Goal: Task Accomplishment & Management: Manage account settings

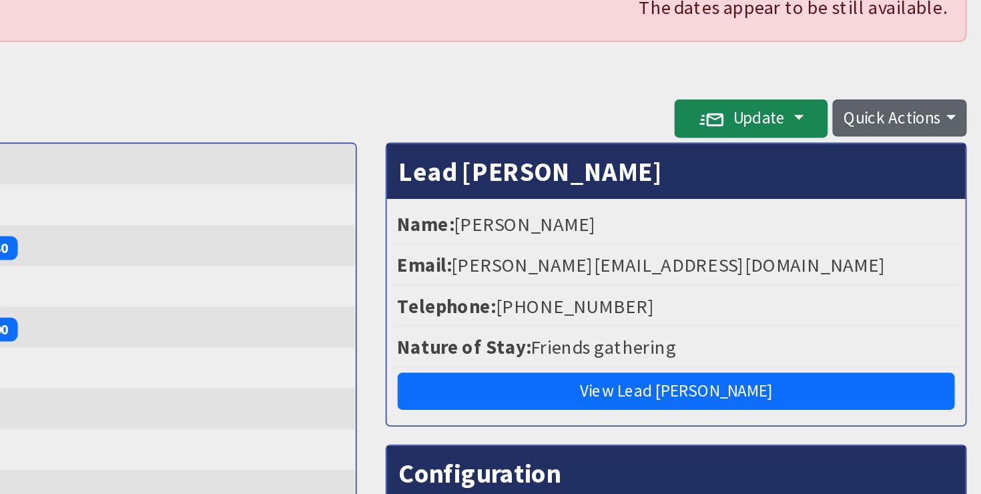
click at [926, 166] on button "Quick Actions" at bounding box center [936, 166] width 75 height 21
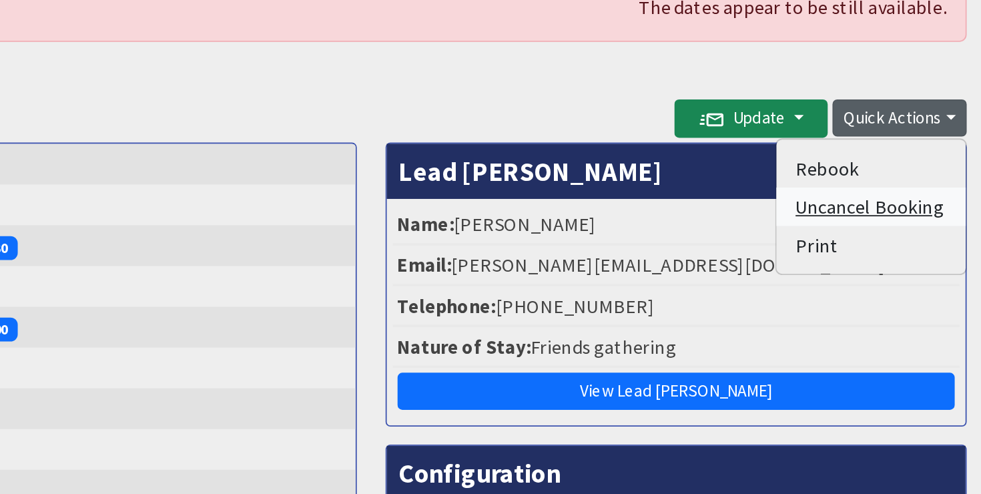
click at [907, 218] on link "Uncancel Booking" at bounding box center [919, 216] width 105 height 21
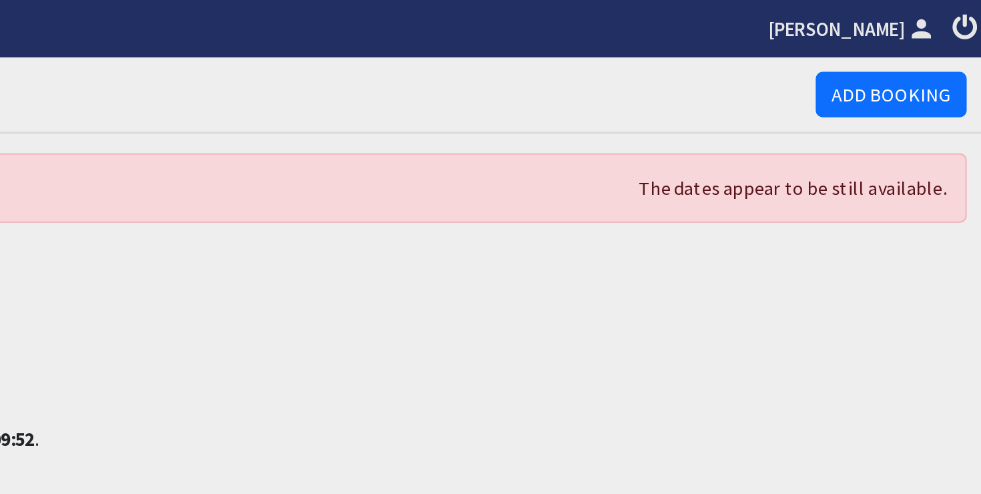
scroll to position [75, 0]
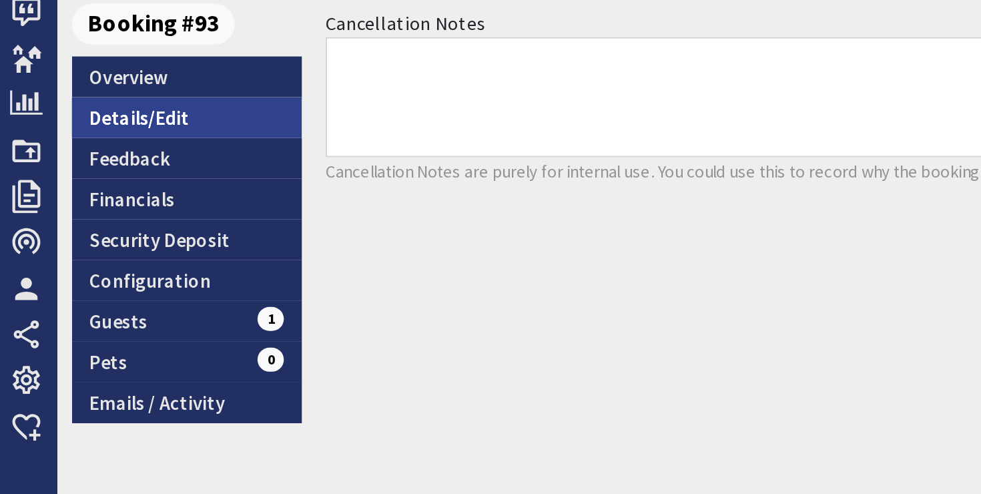
click at [89, 256] on link "Details/Edit" at bounding box center [104, 257] width 128 height 23
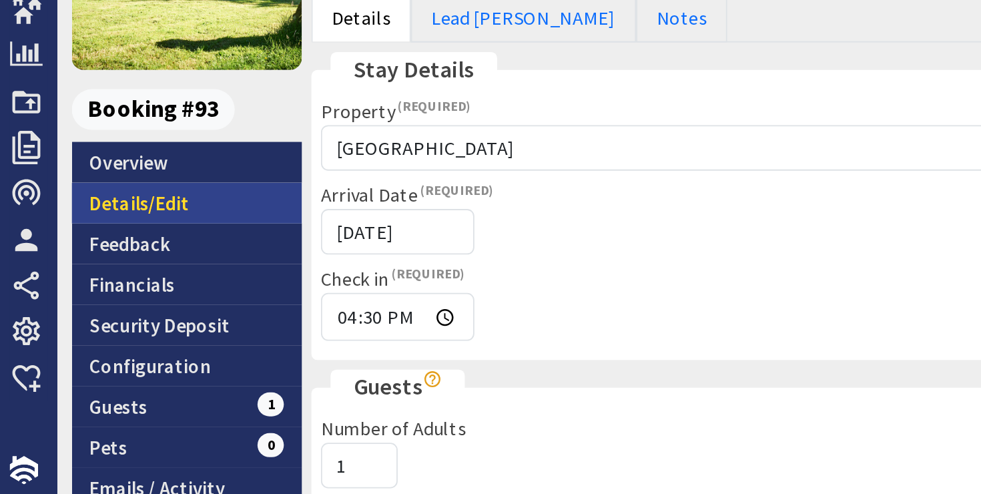
click at [65, 329] on link "Details/Edit" at bounding box center [104, 331] width 128 height 23
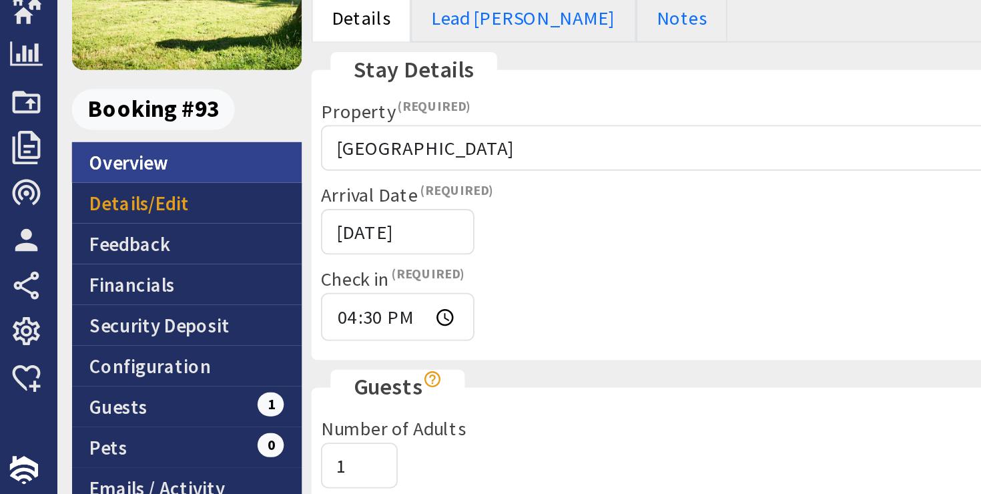
click at [75, 312] on link "Overview" at bounding box center [104, 309] width 128 height 23
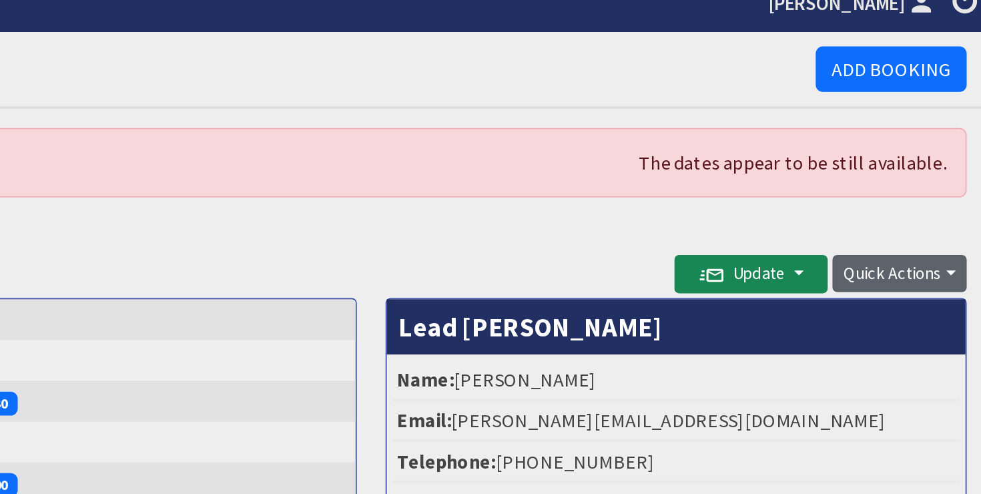
click at [939, 166] on button "Quick Actions" at bounding box center [936, 166] width 75 height 21
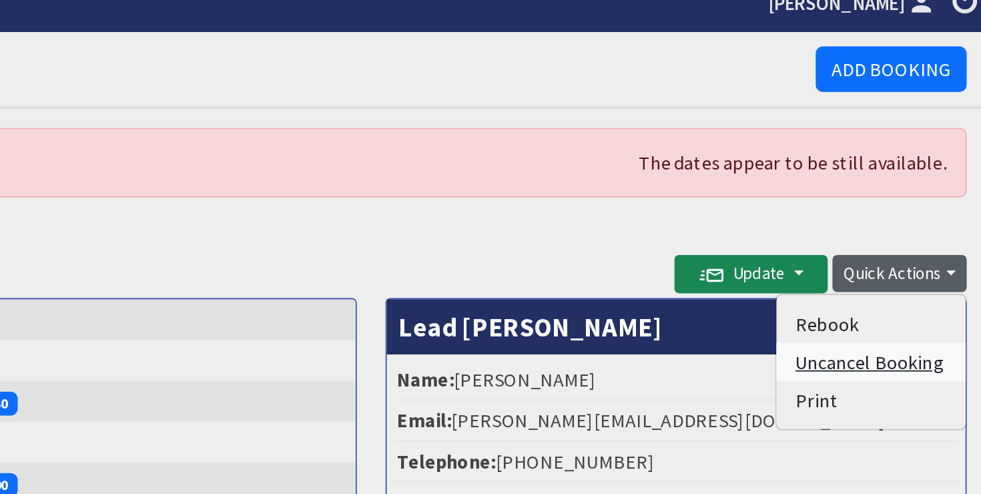
click at [910, 216] on link "Uncancel Booking" at bounding box center [919, 216] width 105 height 21
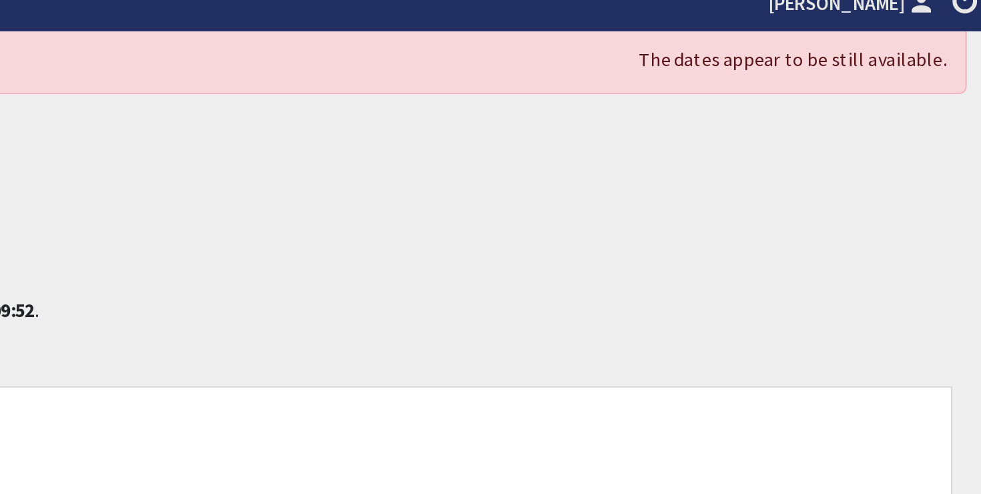
scroll to position [75, 0]
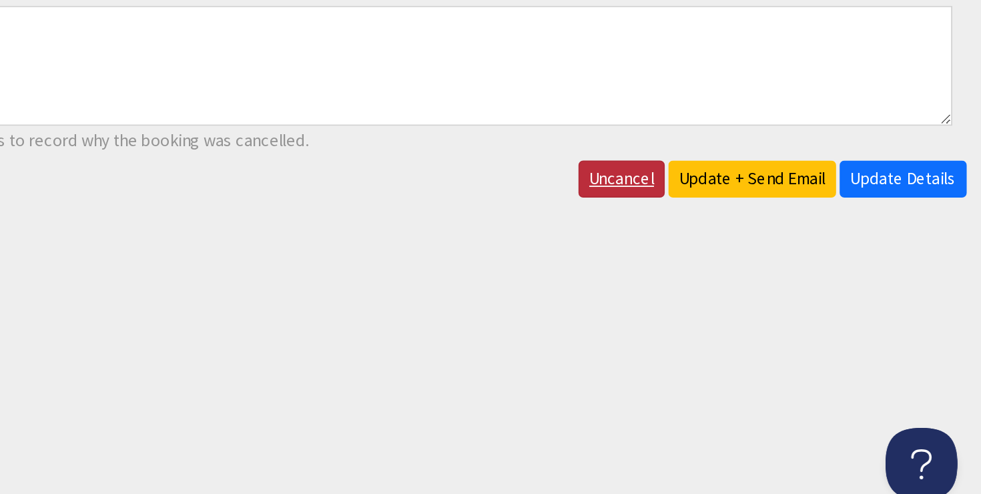
click at [796, 310] on link "Uncancel" at bounding box center [781, 308] width 48 height 21
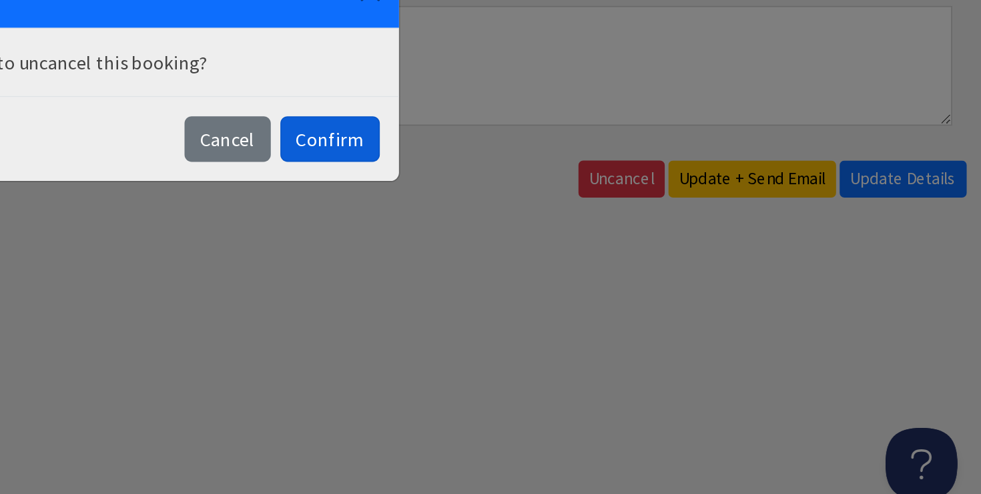
click at [612, 290] on button "Confirm" at bounding box center [618, 286] width 55 height 25
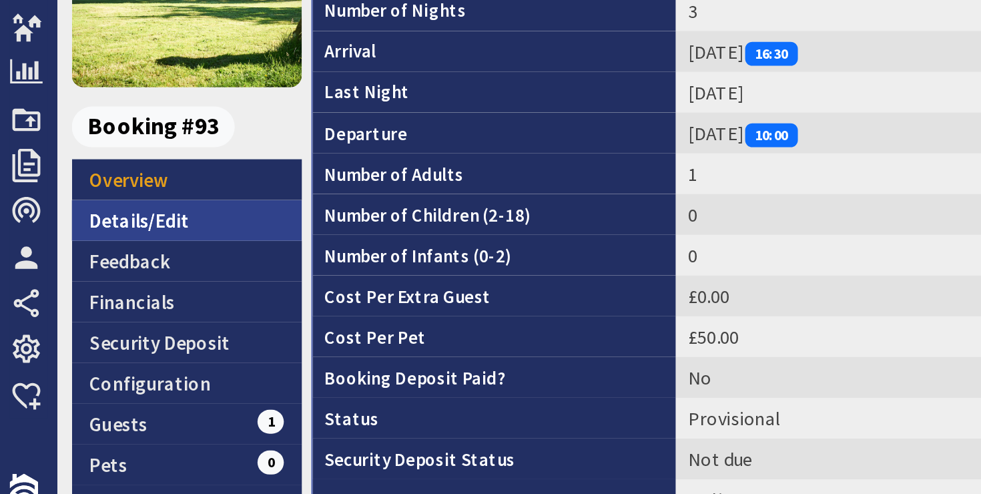
click at [68, 331] on link "Details/Edit" at bounding box center [104, 331] width 128 height 23
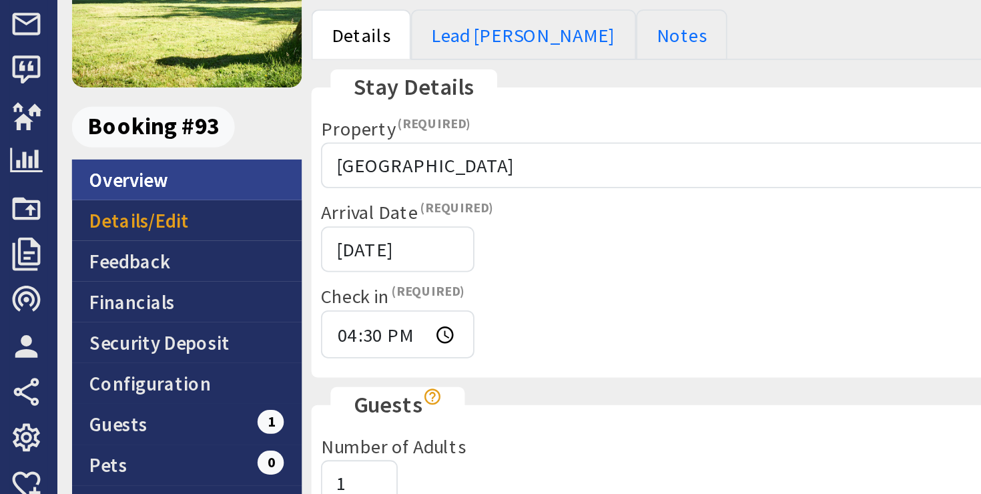
click at [106, 264] on link "Overview" at bounding box center [104, 259] width 128 height 23
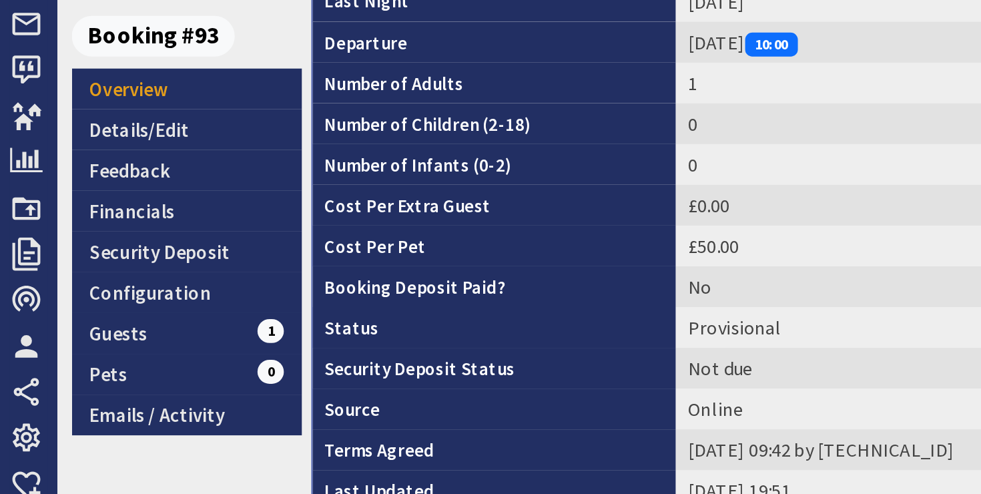
scroll to position [49, 0]
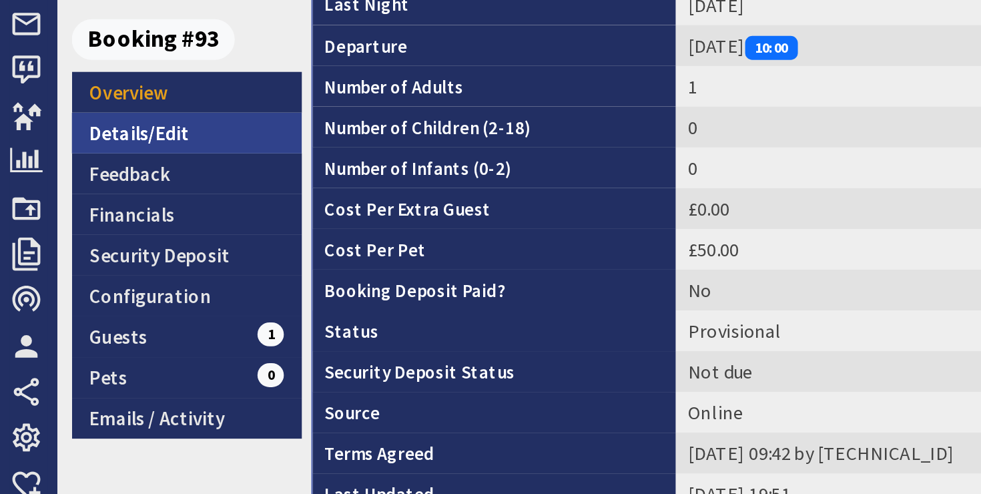
click at [97, 238] on link "Details/Edit" at bounding box center [104, 233] width 128 height 23
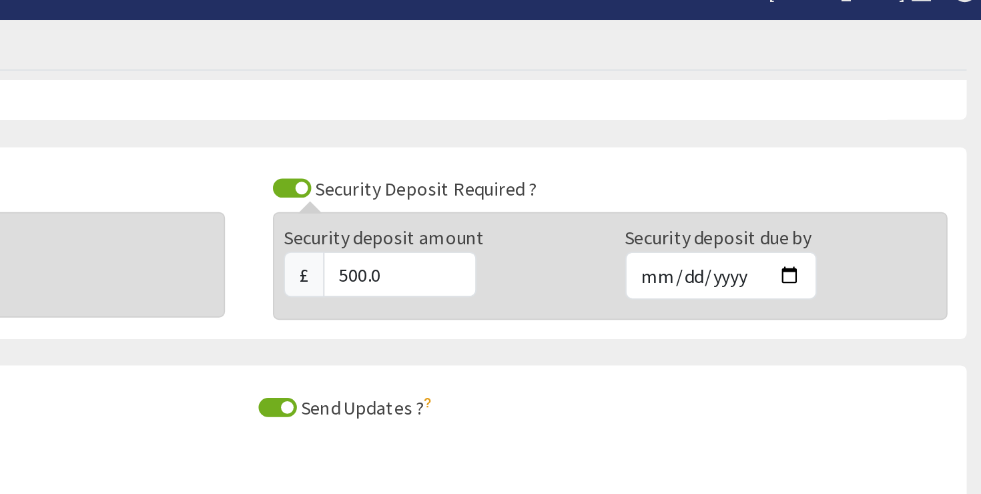
scroll to position [885, 0]
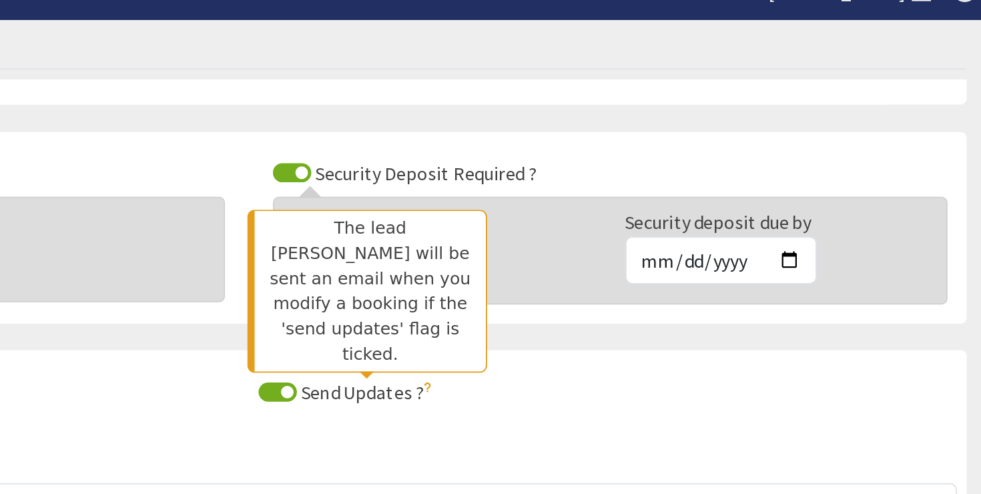
click at [634, 245] on label "Send Updates ?" at bounding box center [639, 238] width 78 height 13
click at [600, 244] on input "Send Updates ?" at bounding box center [589, 239] width 21 height 11
click at [634, 245] on label "Send Updates ?" at bounding box center [639, 238] width 78 height 13
click at [600, 244] on input "Send Updates ?" at bounding box center [589, 239] width 21 height 11
checkbox input "true"
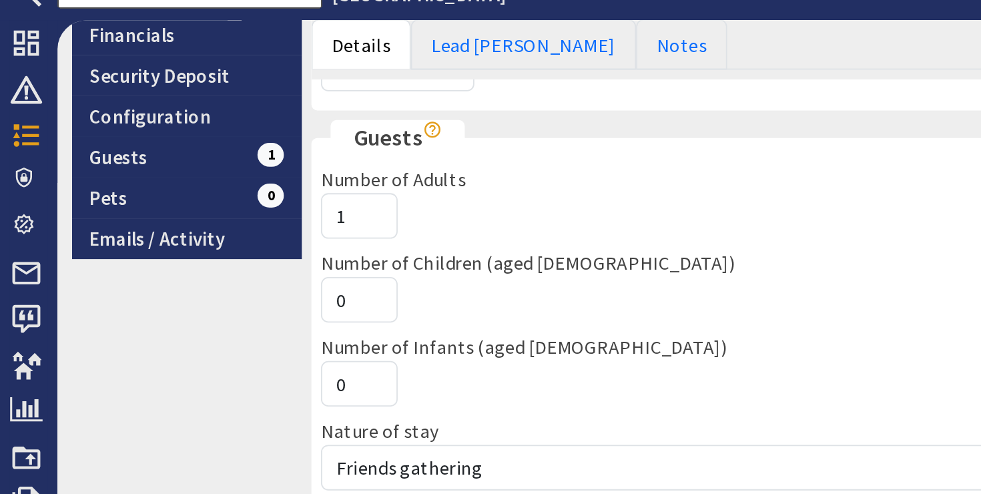
scroll to position [309, 0]
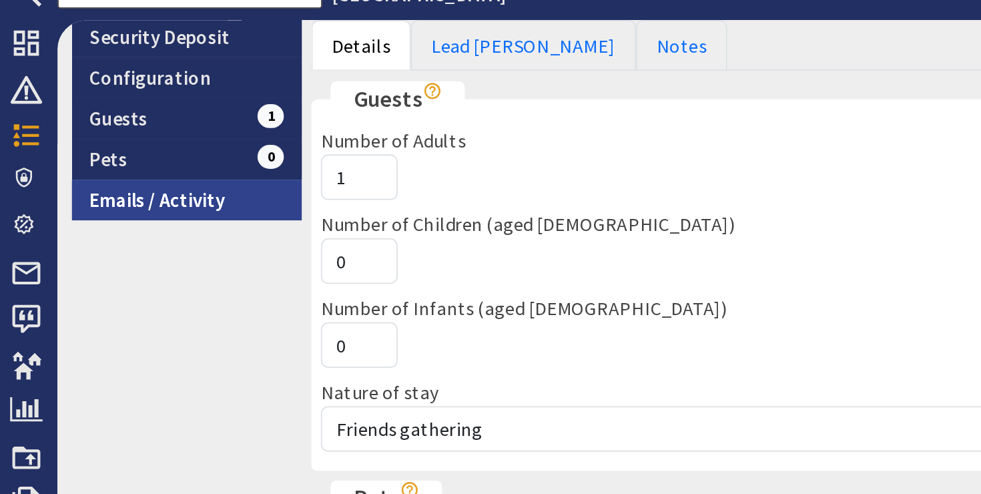
click at [95, 130] on link "Emails / Activity" at bounding box center [104, 132] width 128 height 23
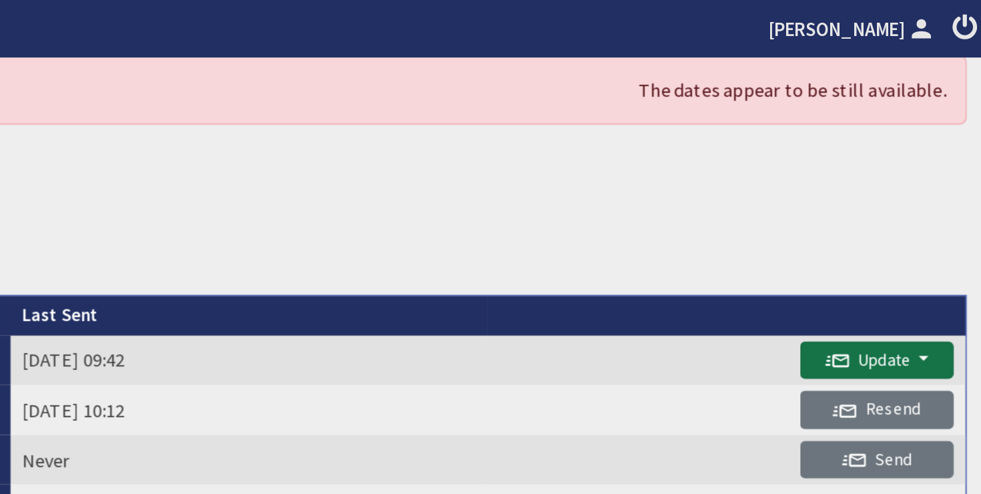
scroll to position [59, 0]
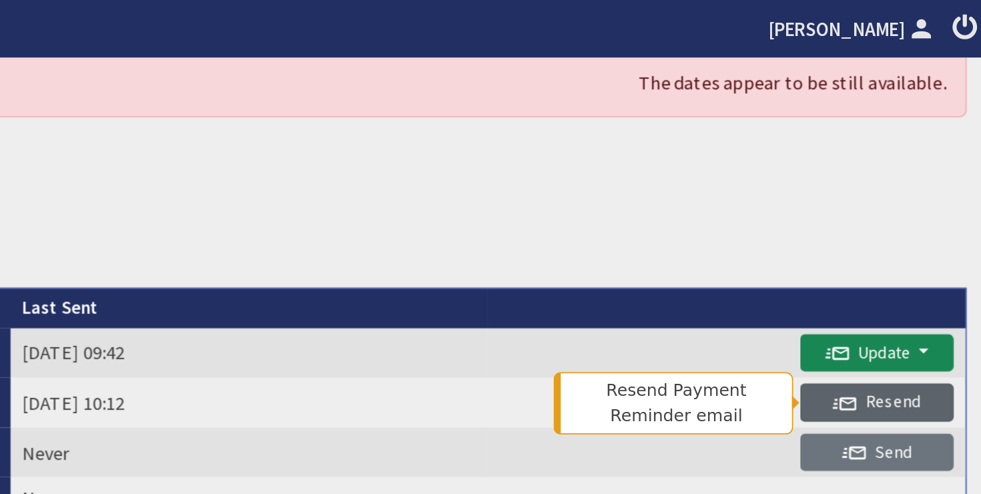
click at [922, 226] on span "Resend" at bounding box center [923, 224] width 49 height 12
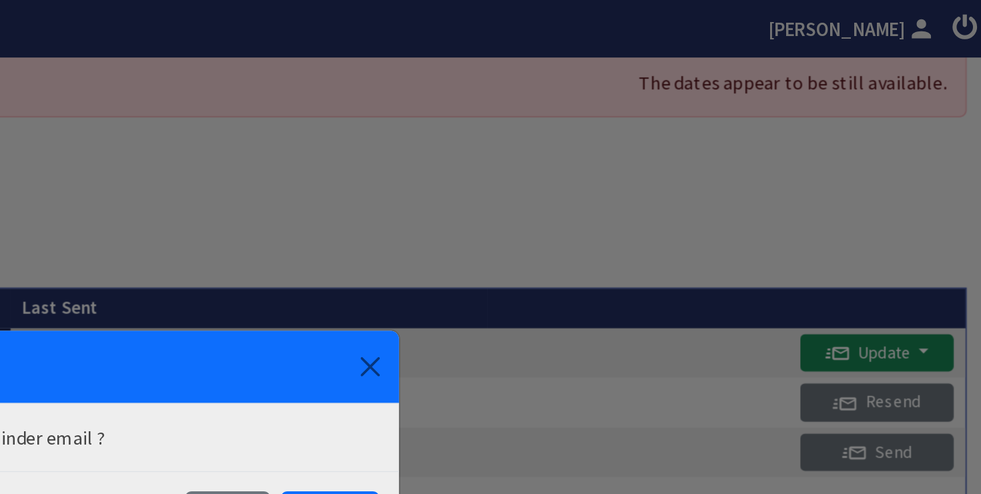
click at [928, 198] on div "Confirmation Resend Payment Reminder email ? Cancel Confirm" at bounding box center [490, 247] width 981 height 494
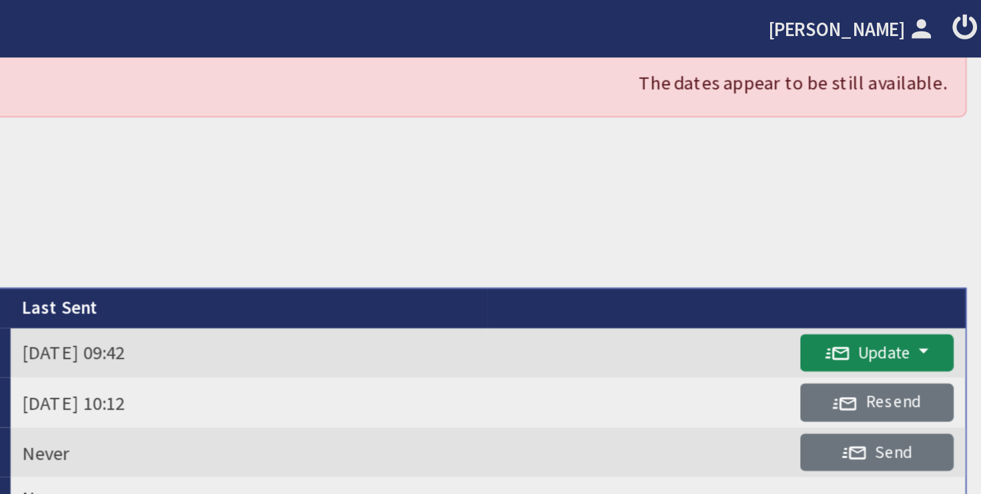
click at [928, 198] on span "Update" at bounding box center [919, 196] width 48 height 12
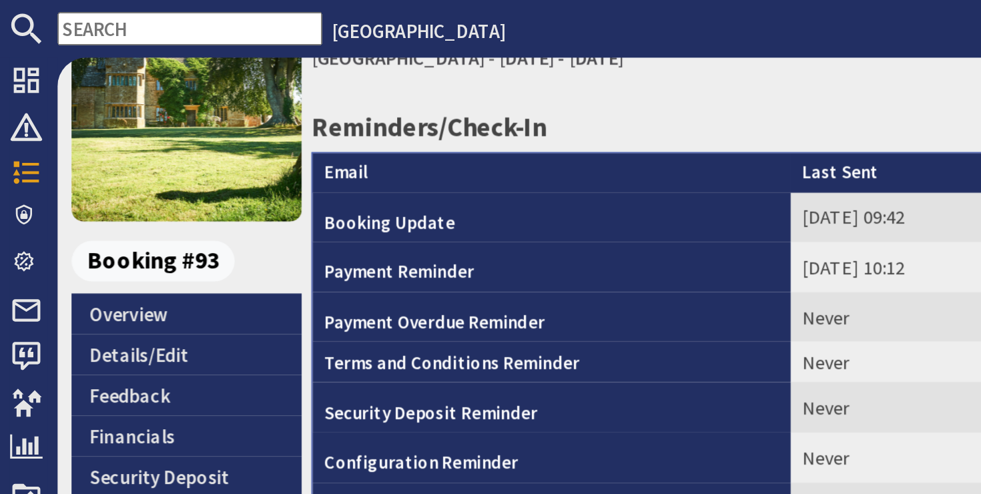
scroll to position [163, 0]
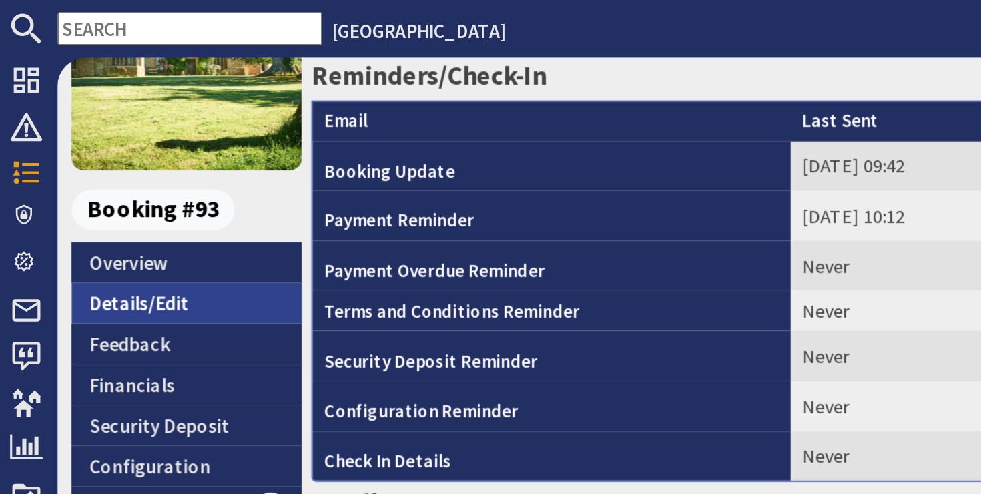
click at [87, 167] on link "Details/Edit" at bounding box center [104, 169] width 128 height 23
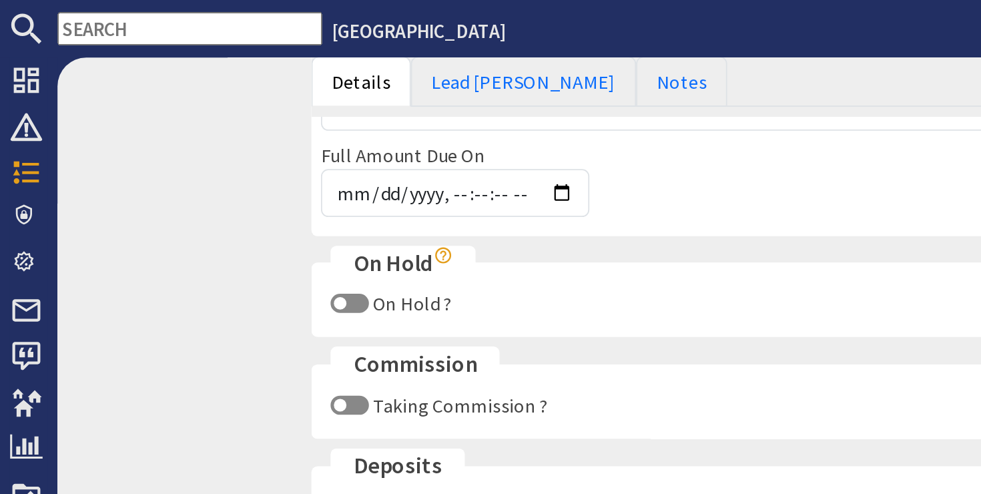
scroll to position [781, 0]
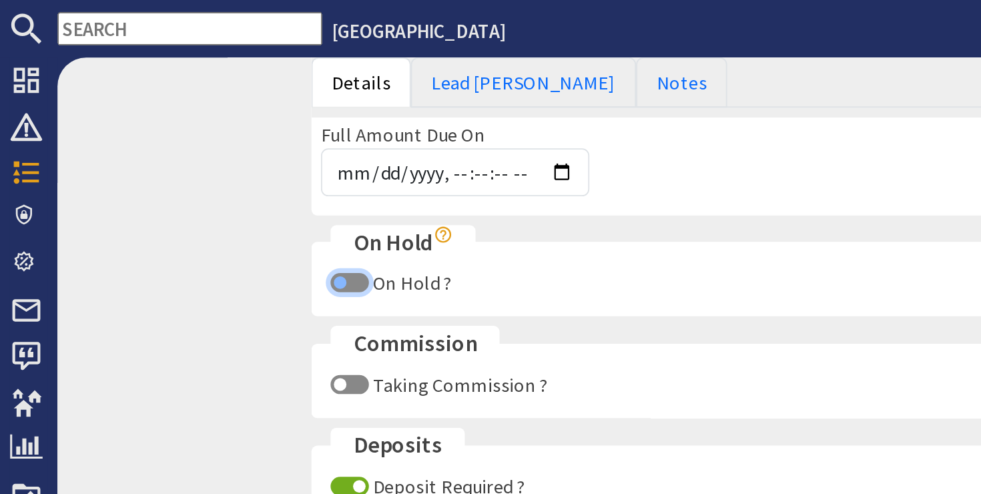
click at [198, 156] on input "On Hold ?" at bounding box center [194, 157] width 21 height 11
checkbox input "true"
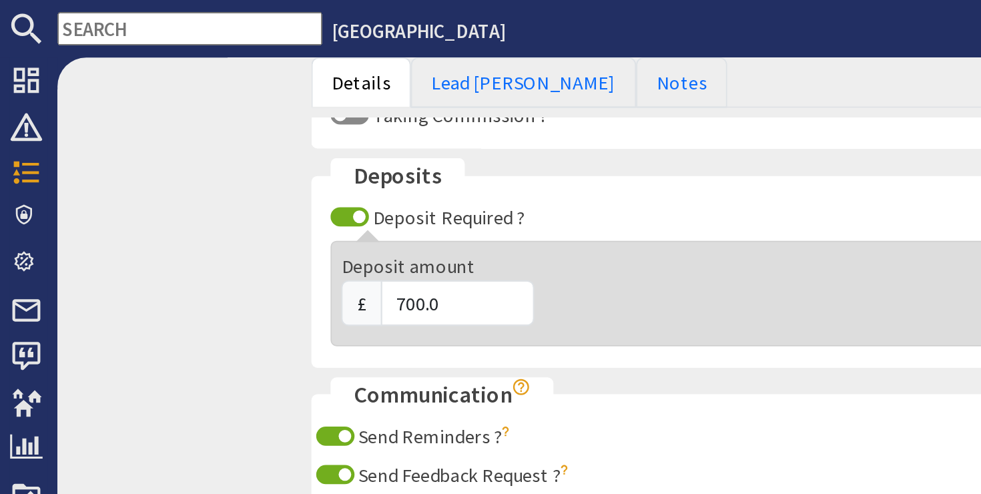
scroll to position [1026, 0]
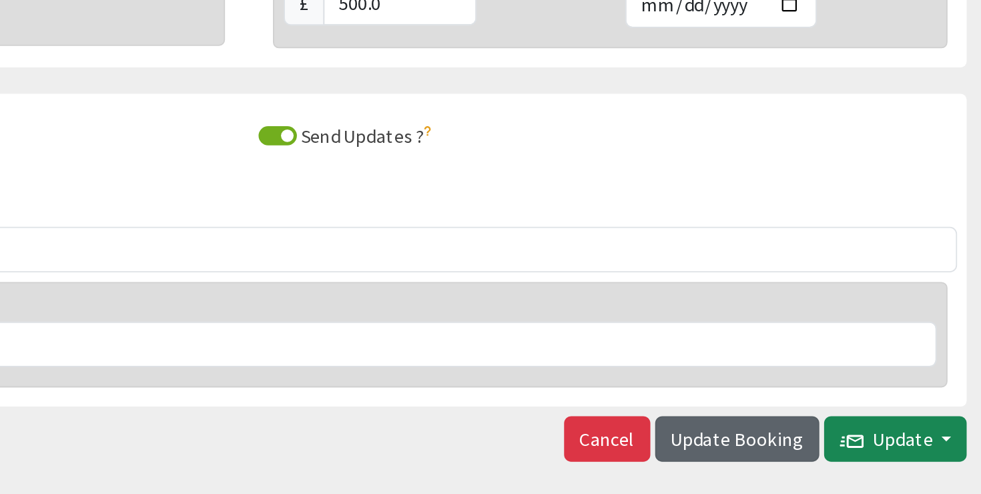
click at [869, 410] on span "Update Booking" at bounding box center [846, 407] width 74 height 13
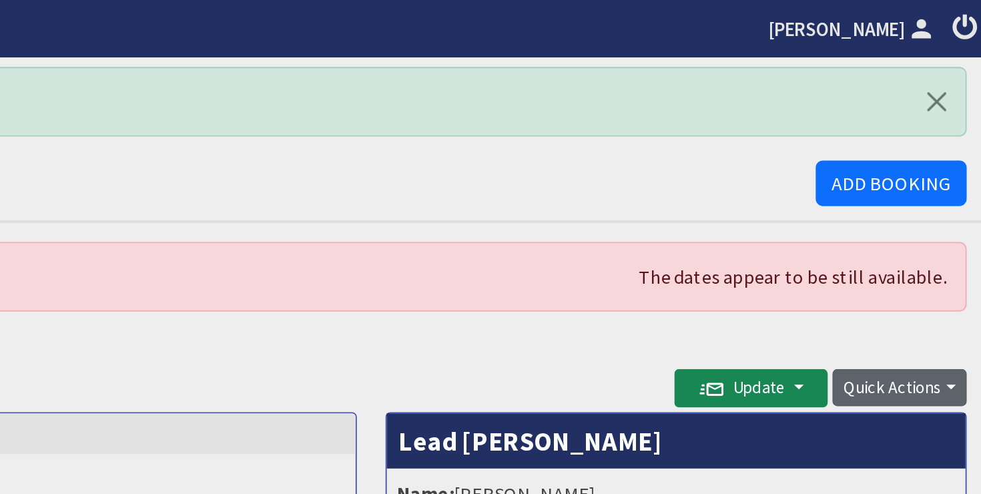
click at [931, 216] on button "Quick Actions" at bounding box center [936, 216] width 75 height 21
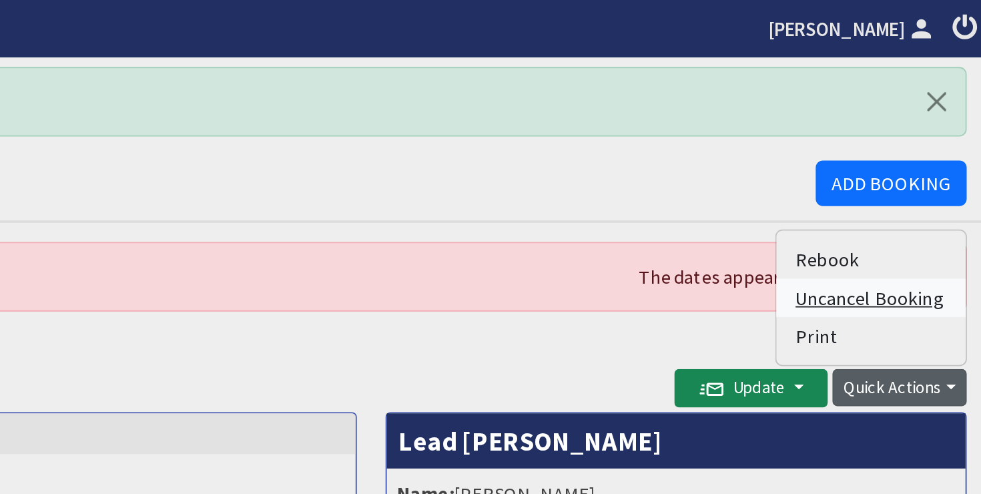
click at [908, 169] on link "Uncancel Booking" at bounding box center [919, 166] width 105 height 21
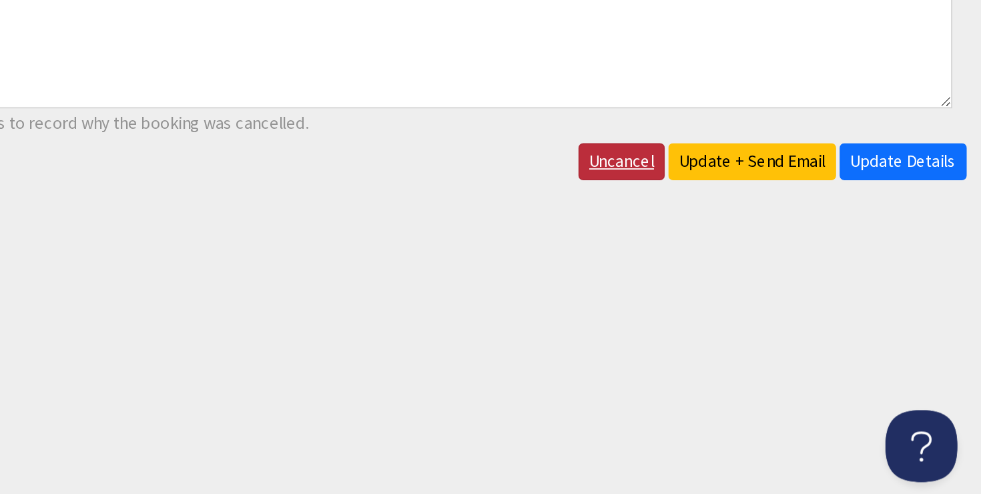
click at [795, 308] on link "Uncancel" at bounding box center [781, 308] width 48 height 21
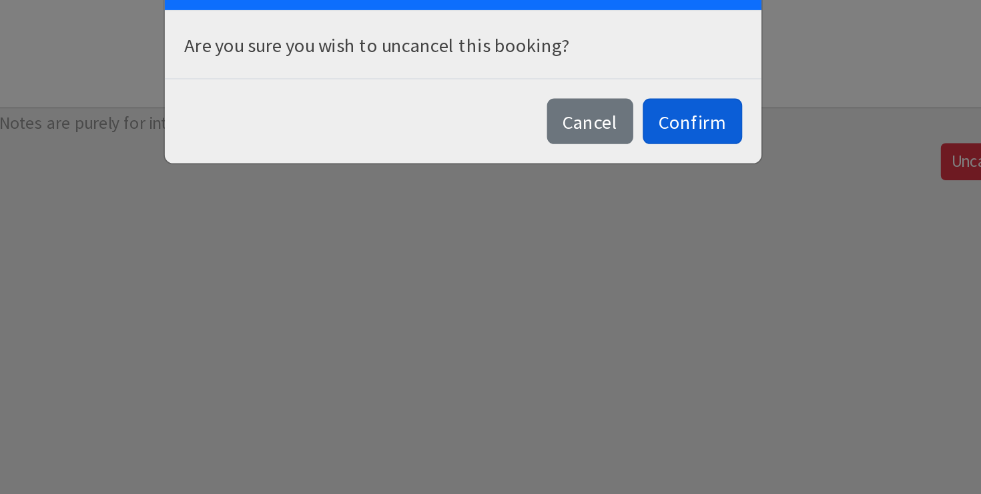
click at [626, 286] on button "Confirm" at bounding box center [618, 286] width 55 height 25
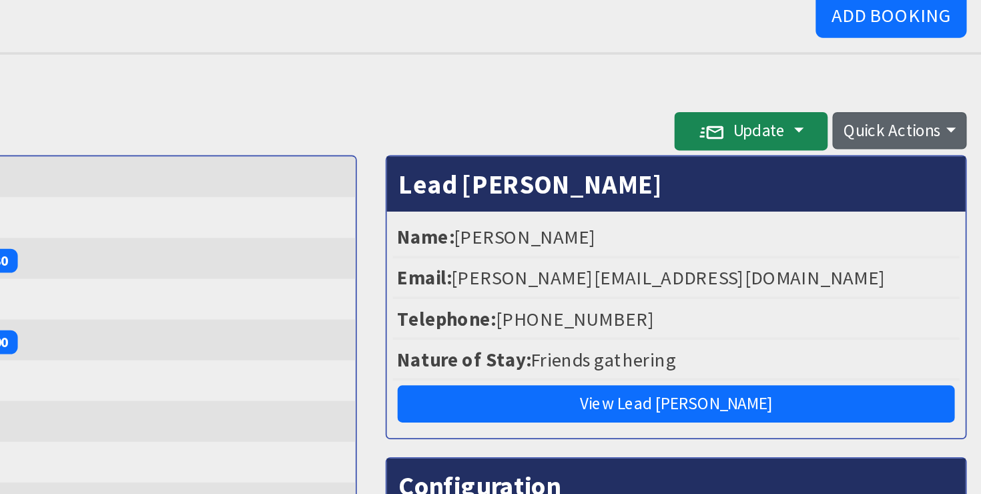
click at [948, 166] on button "Quick Actions" at bounding box center [936, 166] width 75 height 21
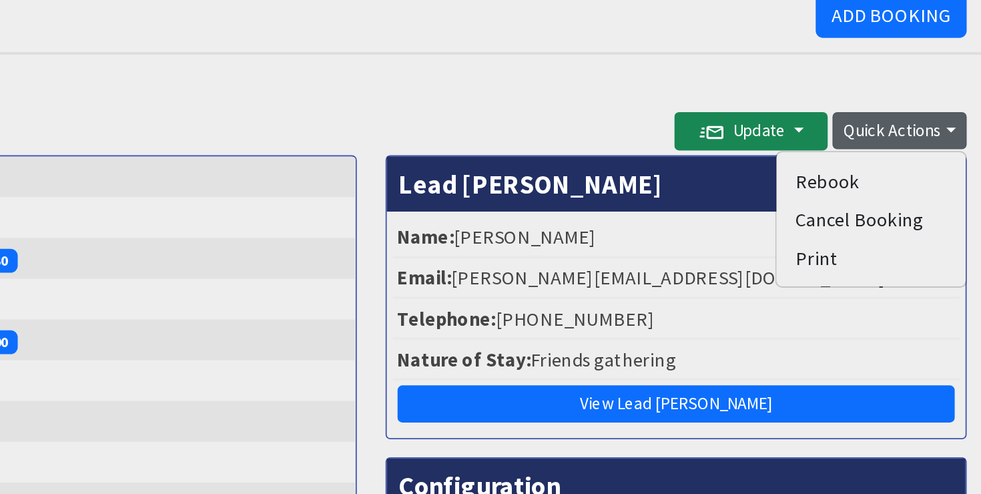
click at [938, 132] on div "[PERSON_NAME] [GEOGRAPHIC_DATA] - [DATE] - [DATE] Update Send Booking Update Em…" at bounding box center [574, 155] width 800 height 50
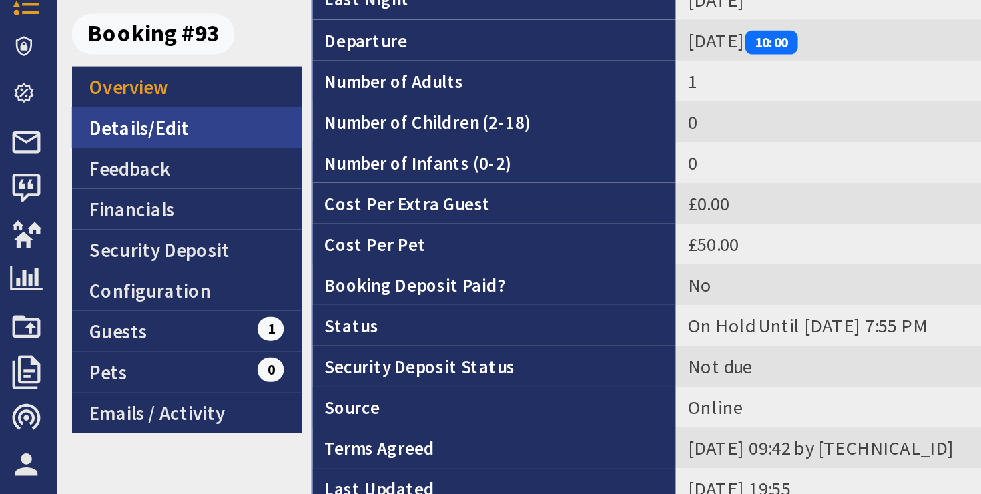
scroll to position [182, 0]
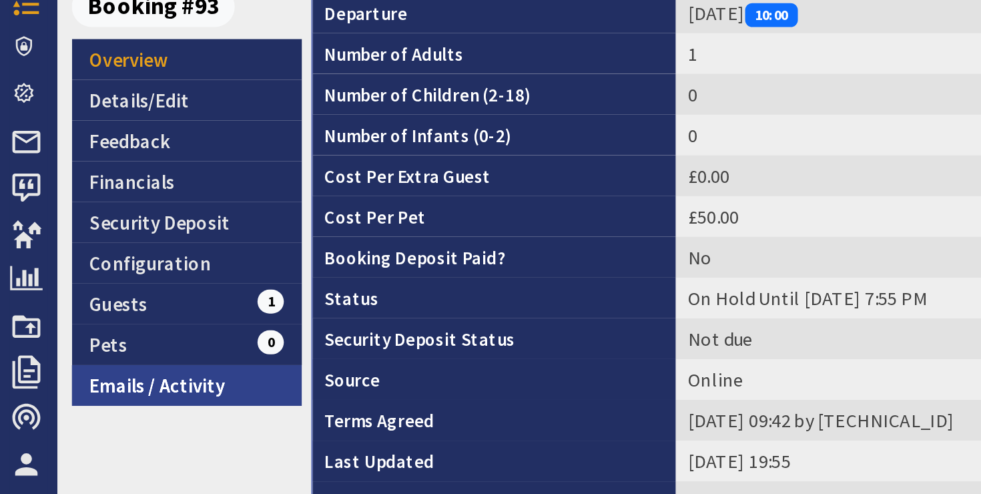
click at [107, 307] on link "Emails / Activity" at bounding box center [104, 308] width 128 height 23
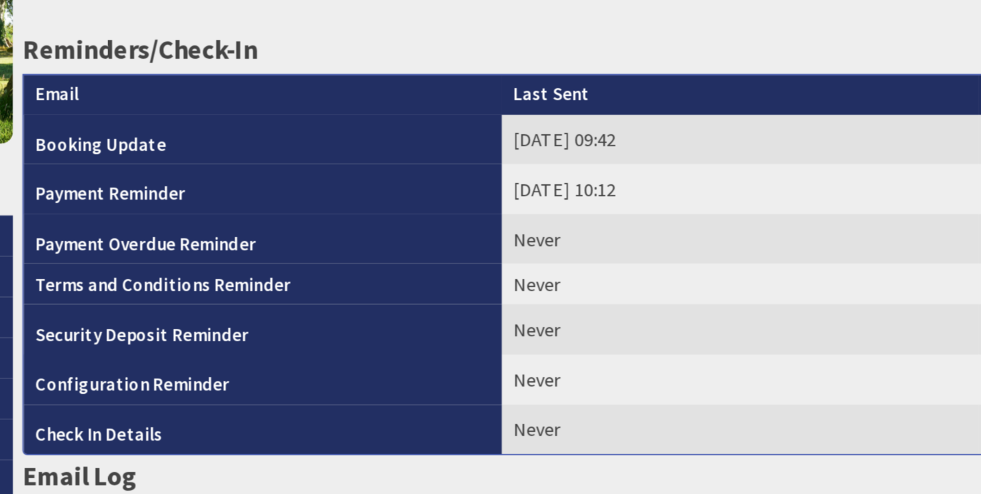
scroll to position [83, 0]
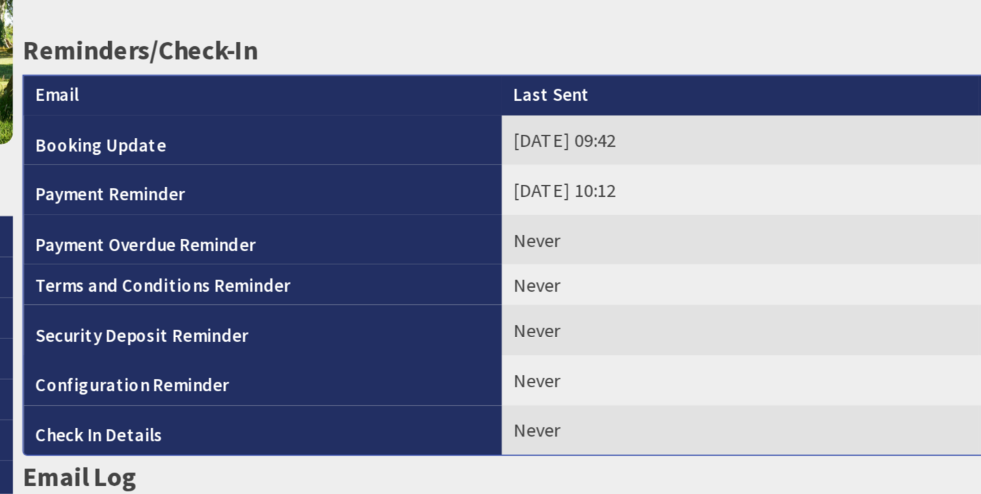
click at [249, 127] on th "Booking Update" at bounding box center [307, 123] width 266 height 28
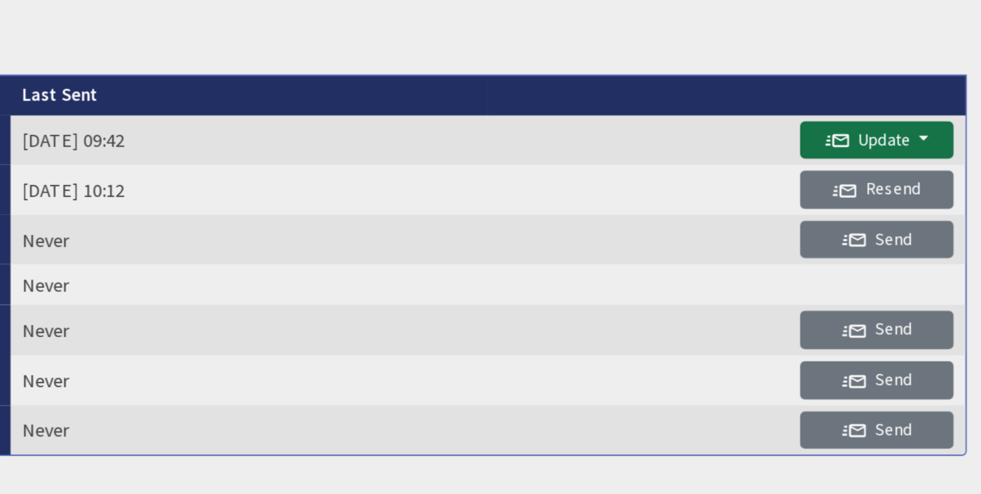
click at [951, 130] on button "Update" at bounding box center [923, 122] width 85 height 21
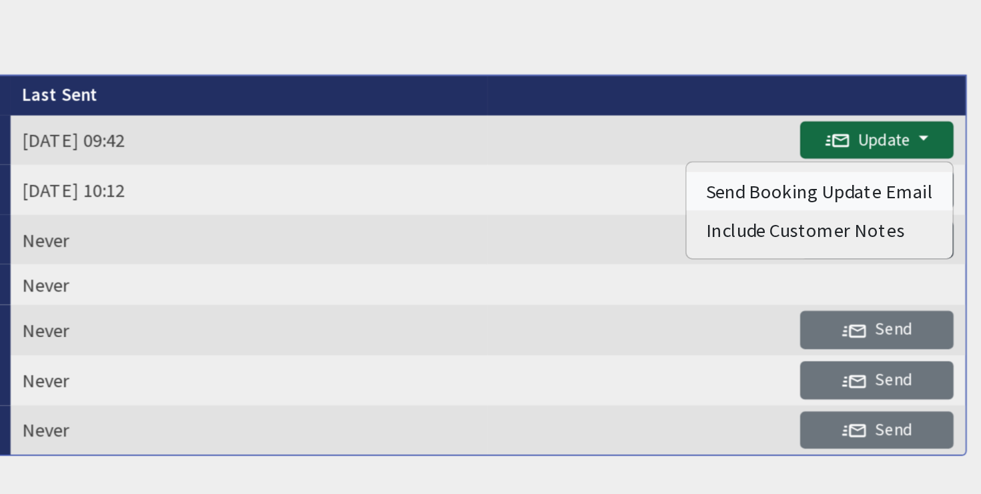
click at [943, 149] on button "Send Booking Update Email" at bounding box center [891, 150] width 148 height 21
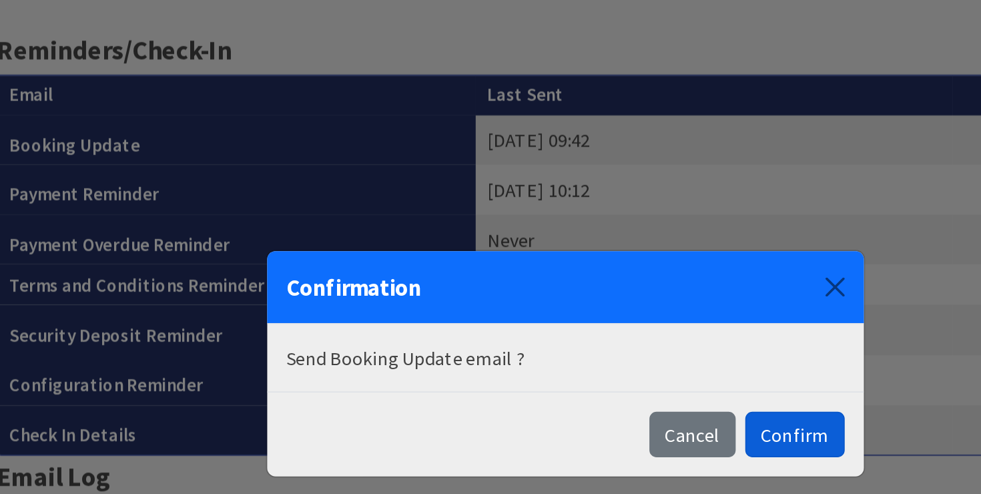
click at [631, 288] on button "Confirm" at bounding box center [618, 286] width 55 height 25
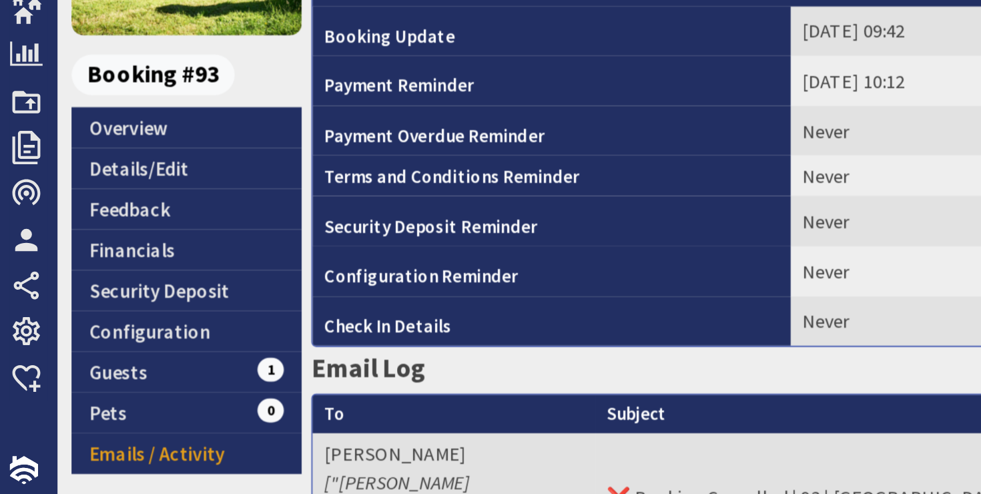
scroll to position [0, 0]
